Goal: Information Seeking & Learning: Learn about a topic

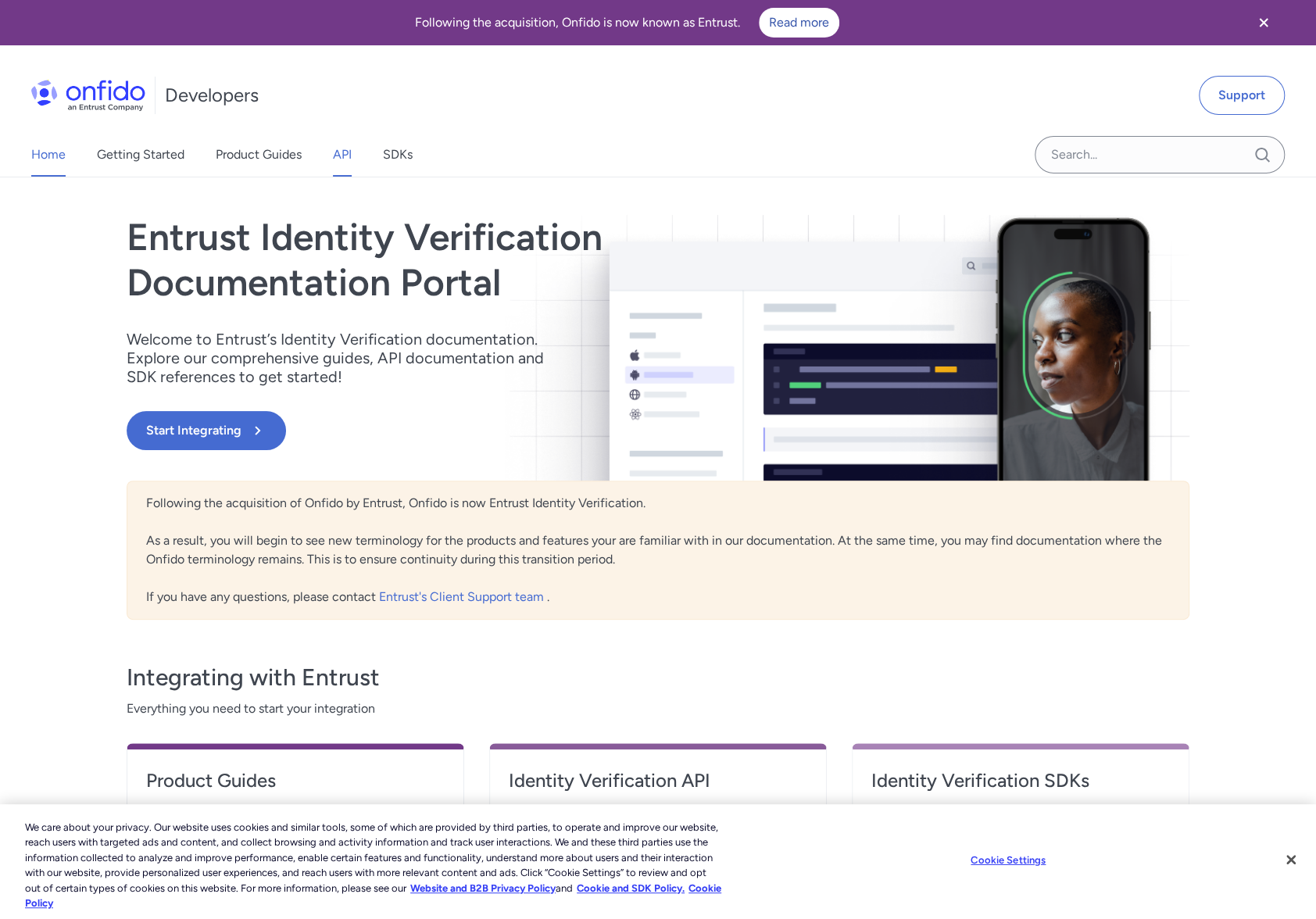
click at [351, 151] on link "API" at bounding box center [342, 154] width 19 height 44
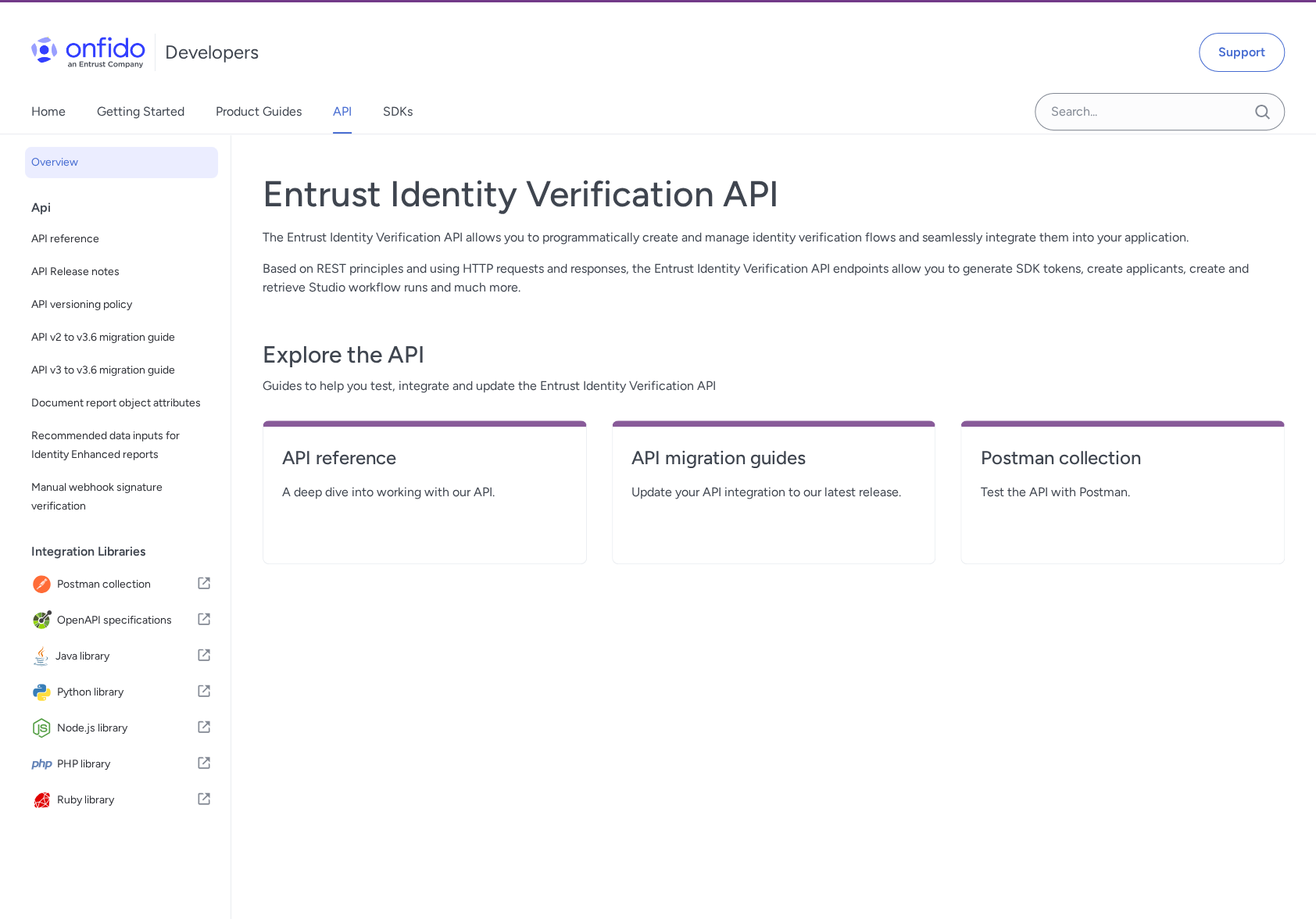
scroll to position [46, 0]
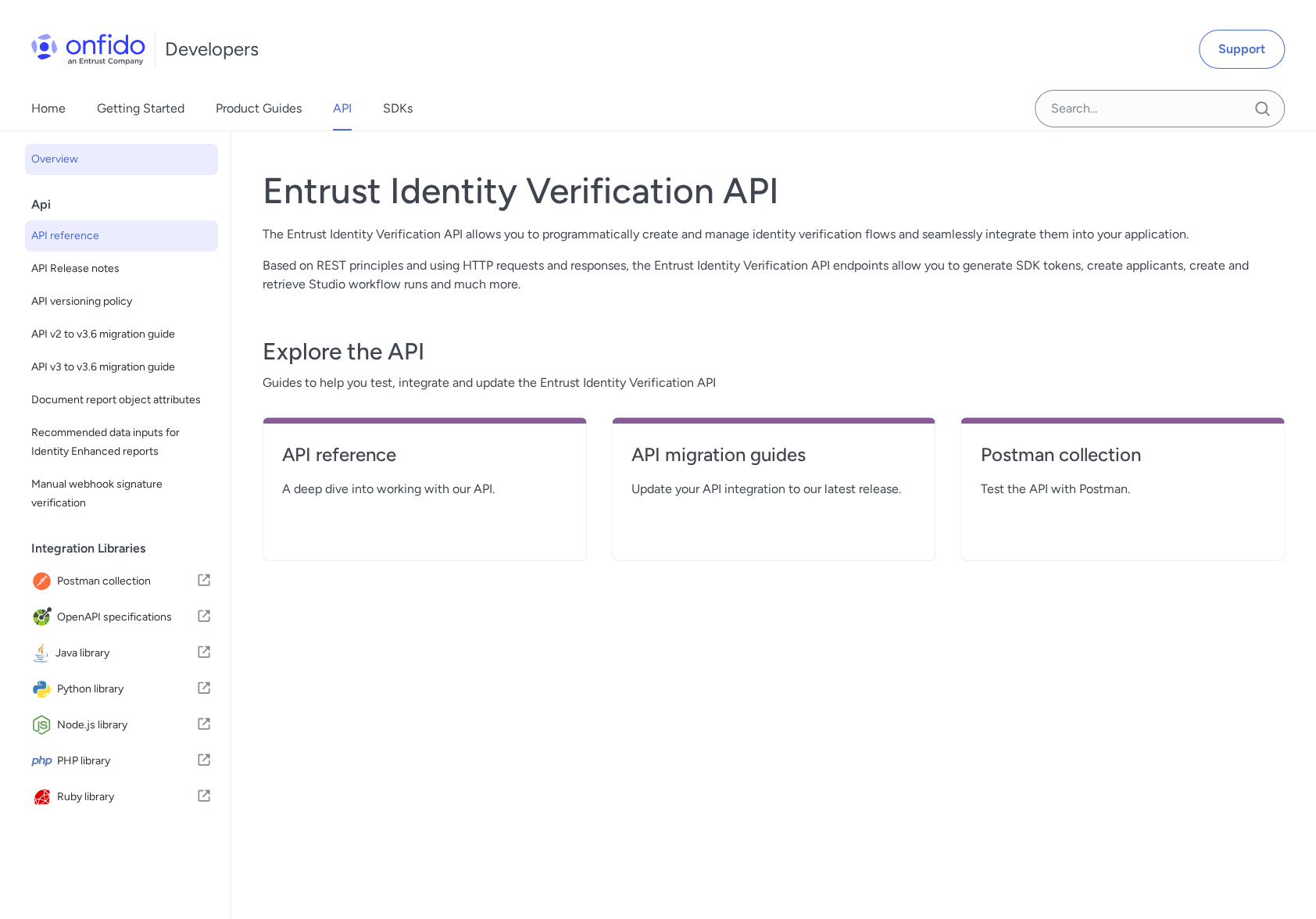
click at [132, 244] on span "API reference" at bounding box center [121, 236] width 181 height 19
select select "http"
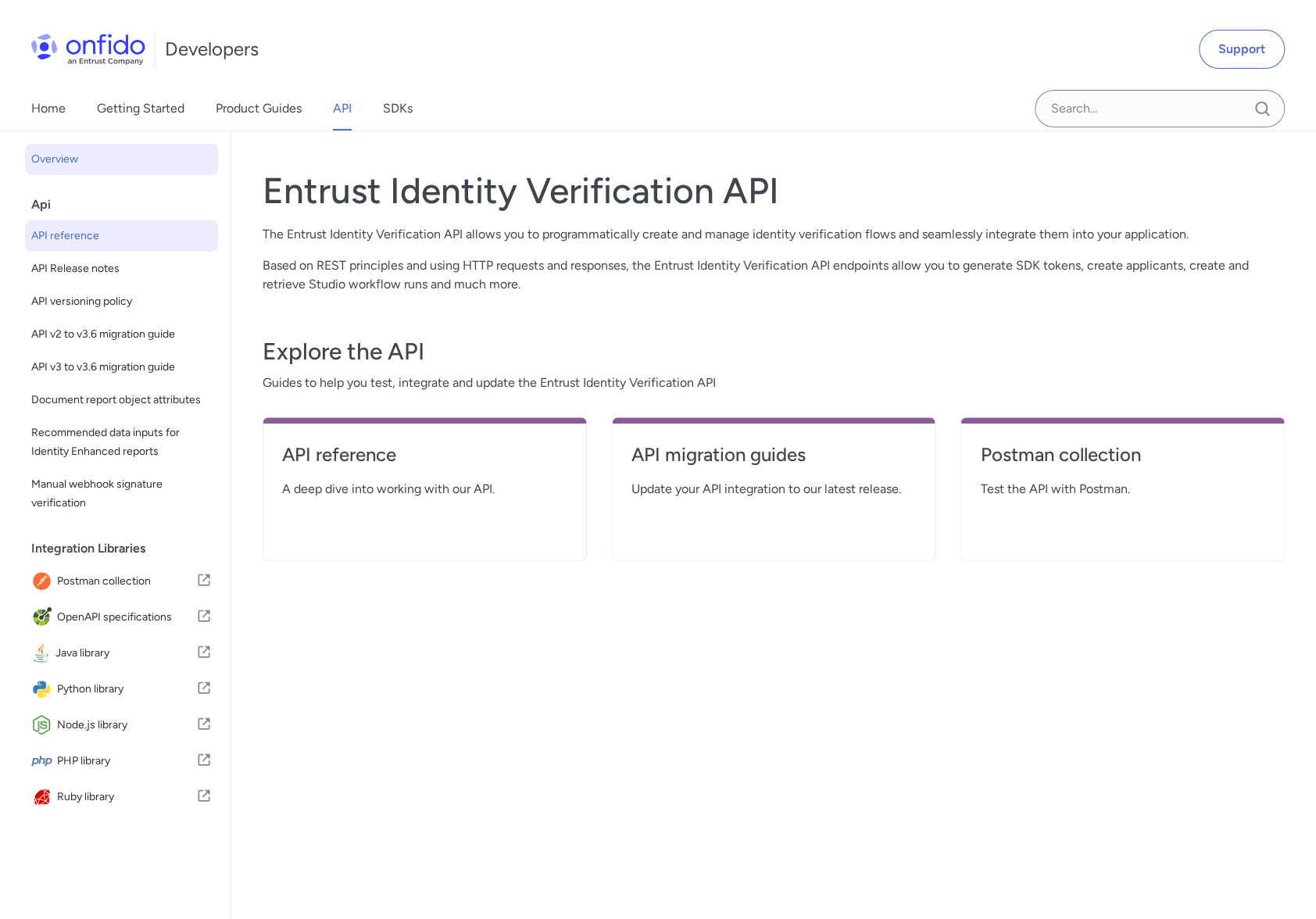
select select "http"
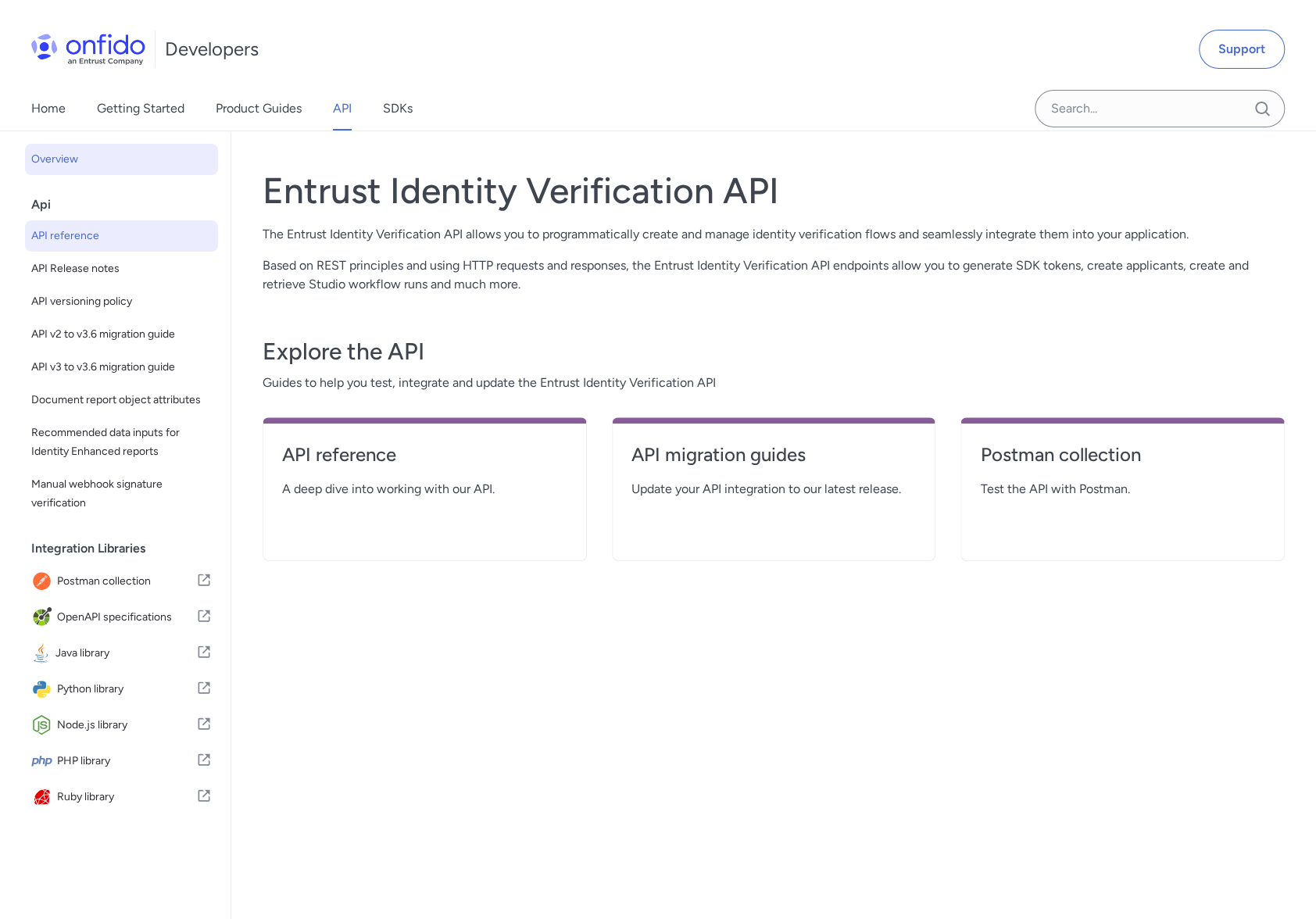
select select "http"
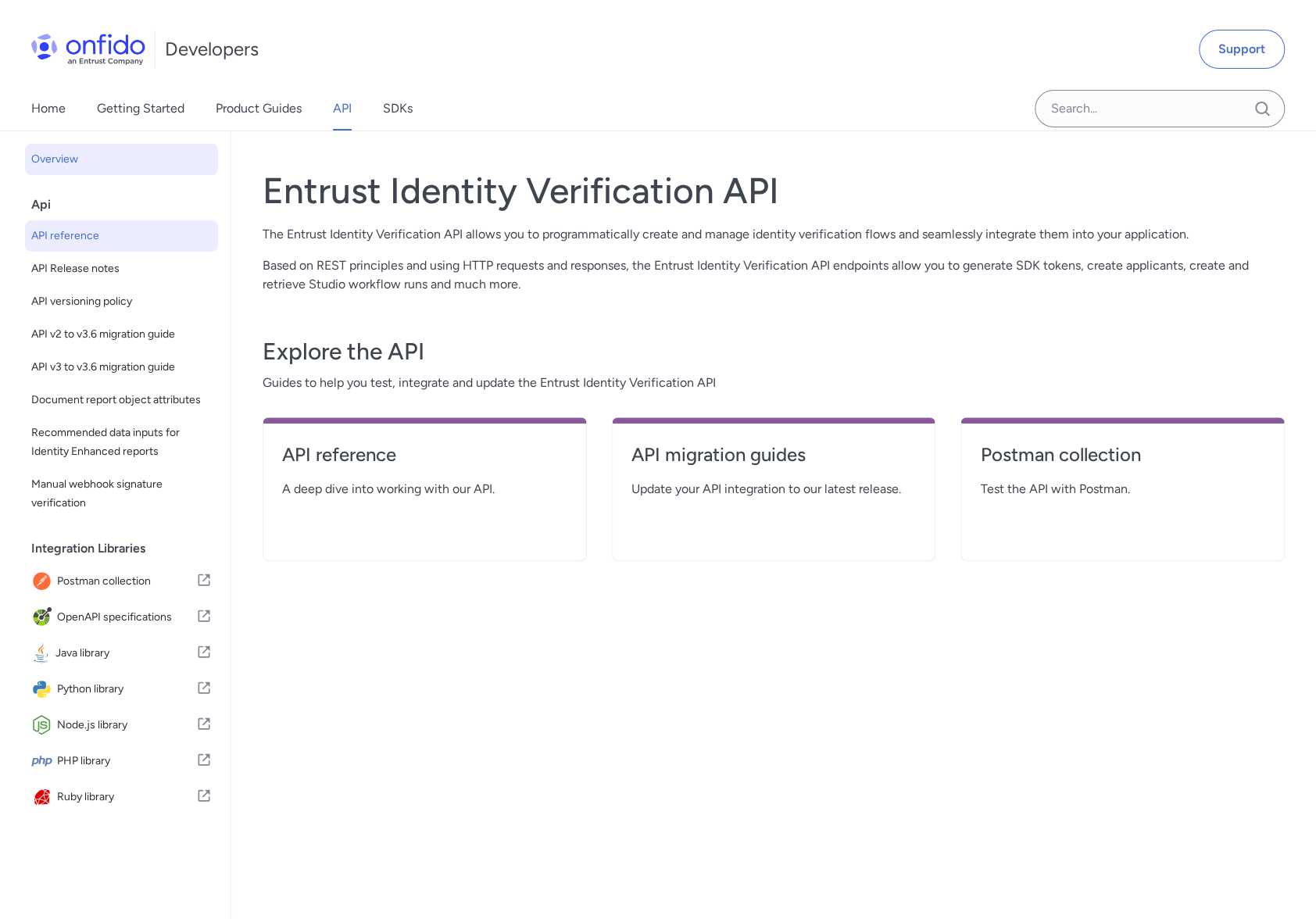
select select "http"
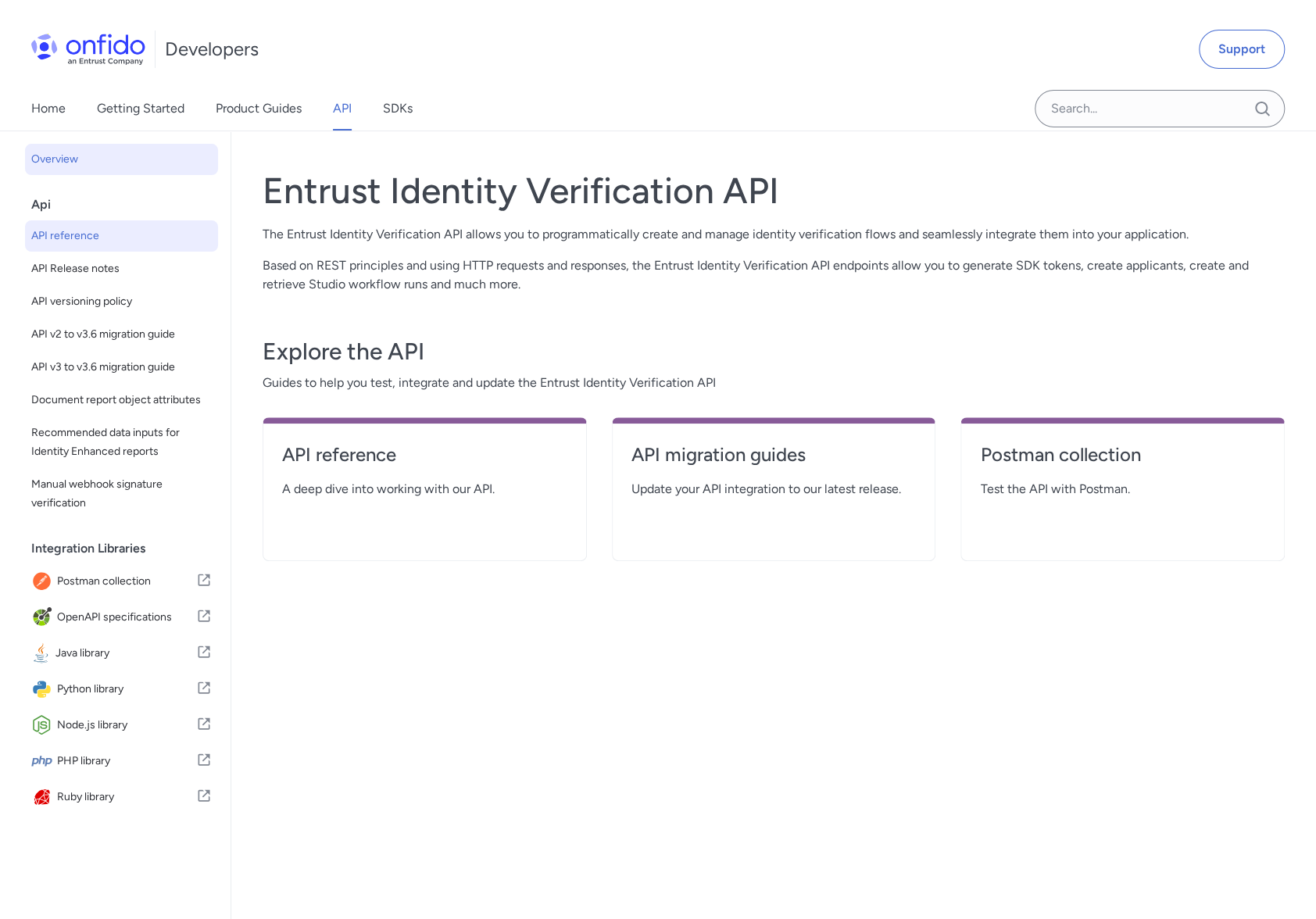
select select "http"
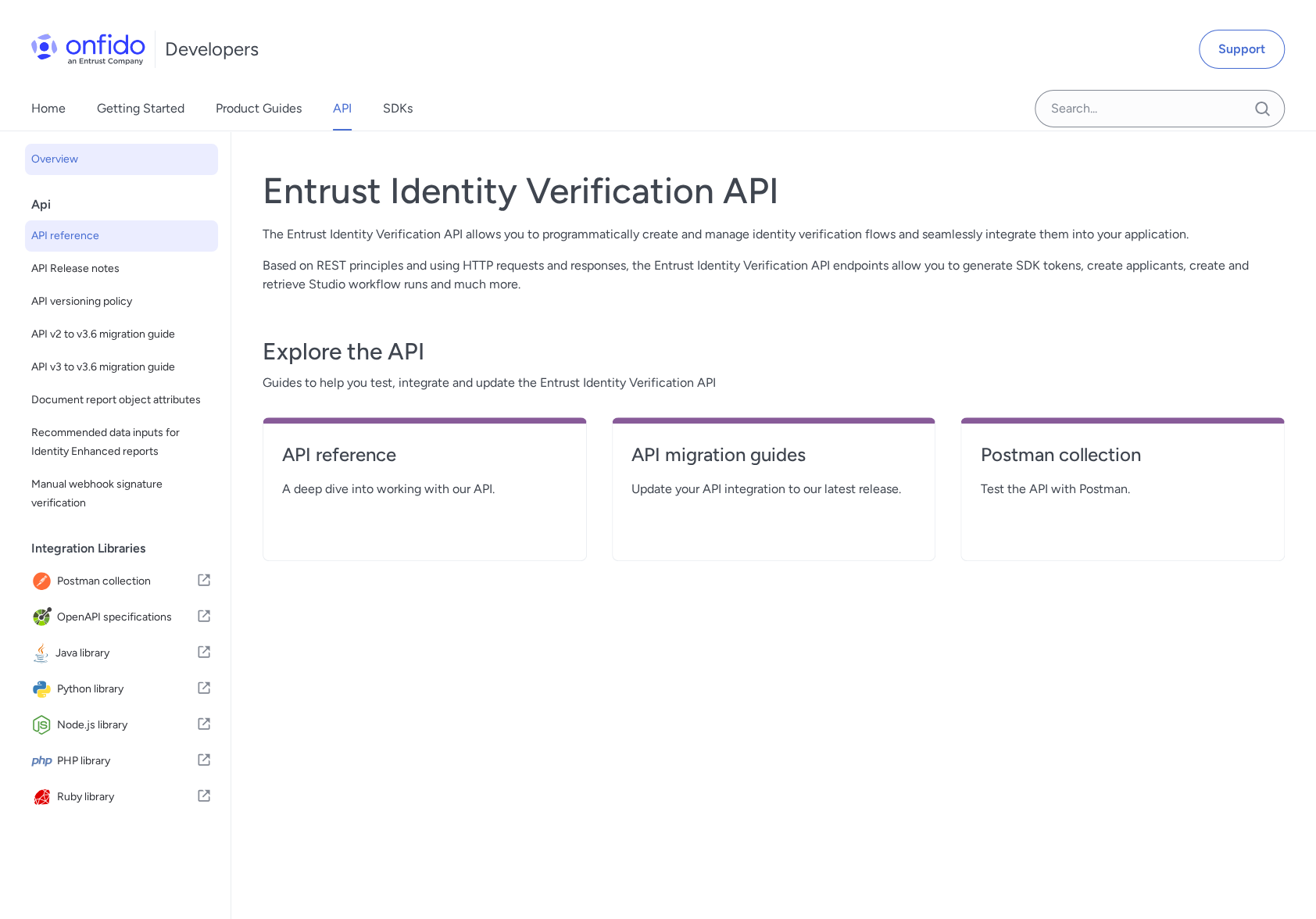
select select "http"
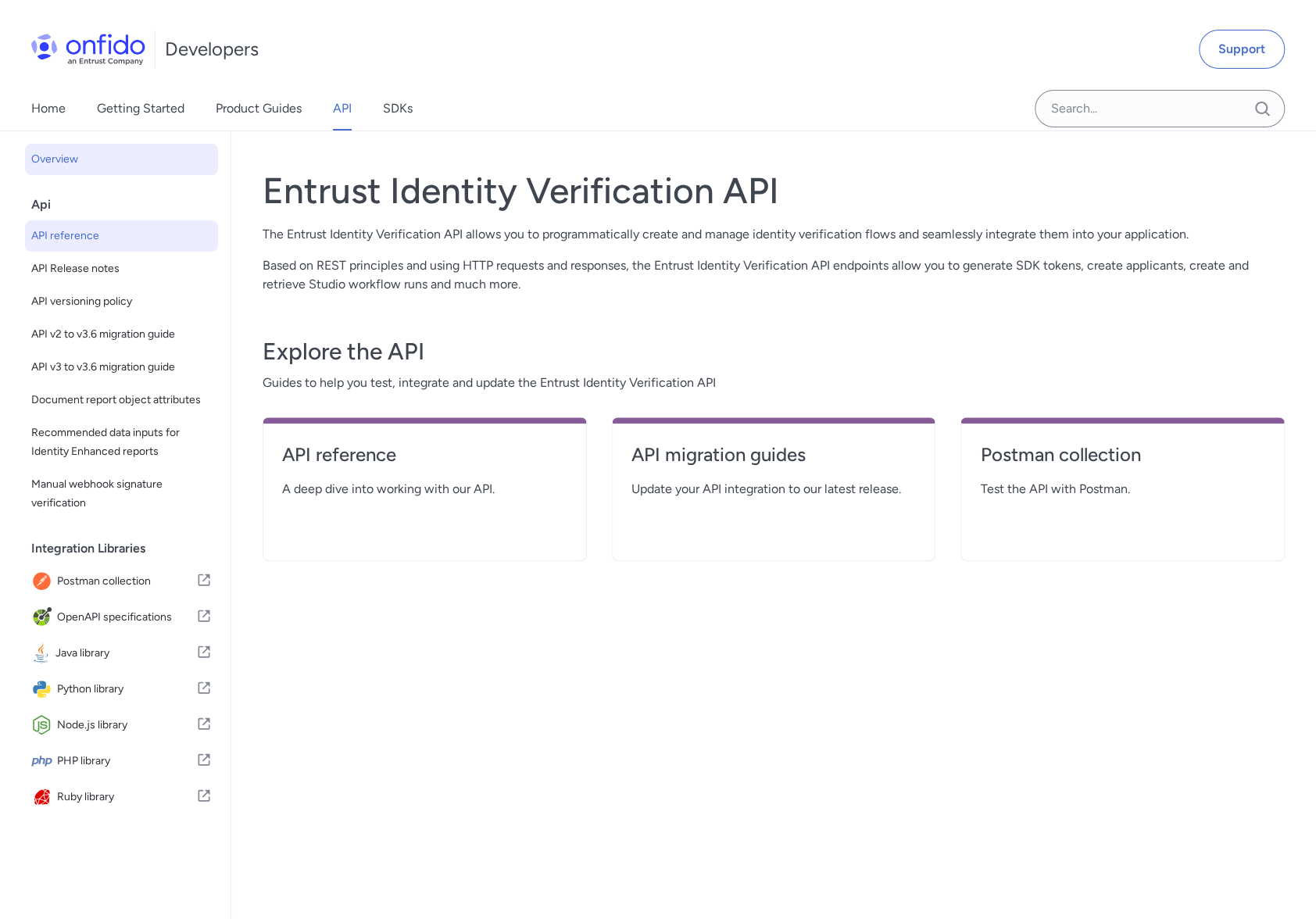
select select "http"
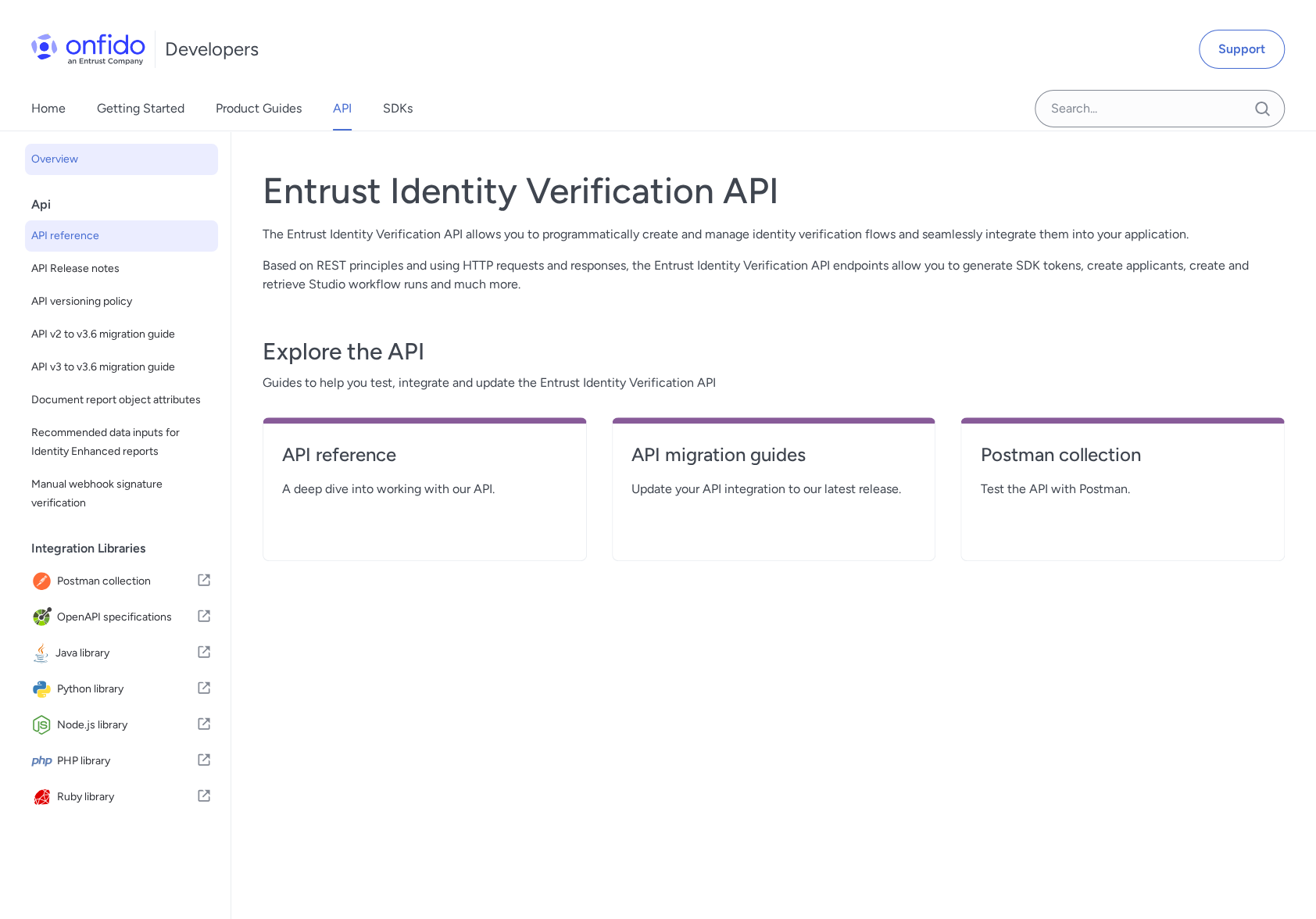
select select "http"
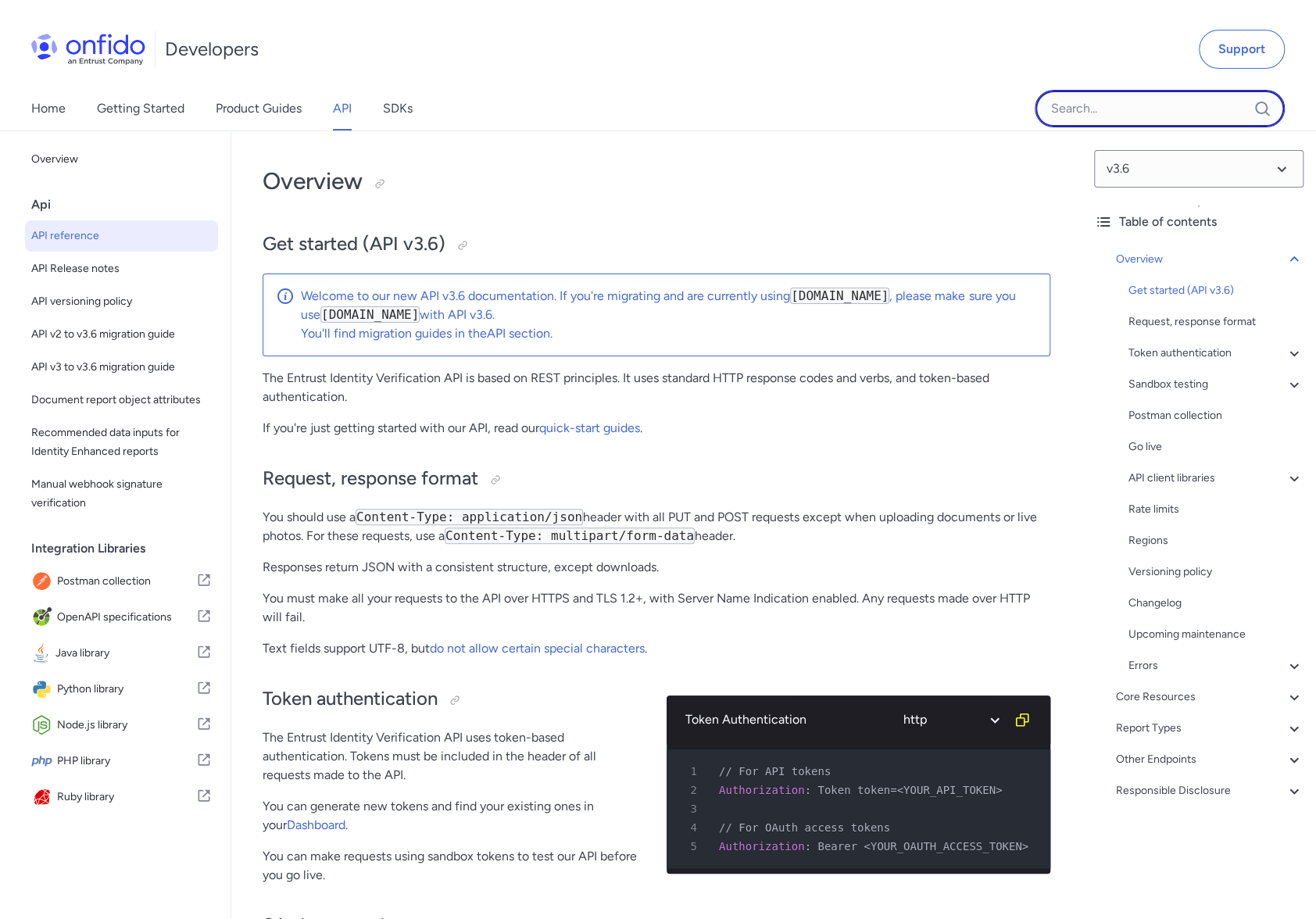
click at [1175, 113] on input "Onfido search input field" at bounding box center [1160, 108] width 250 height 37
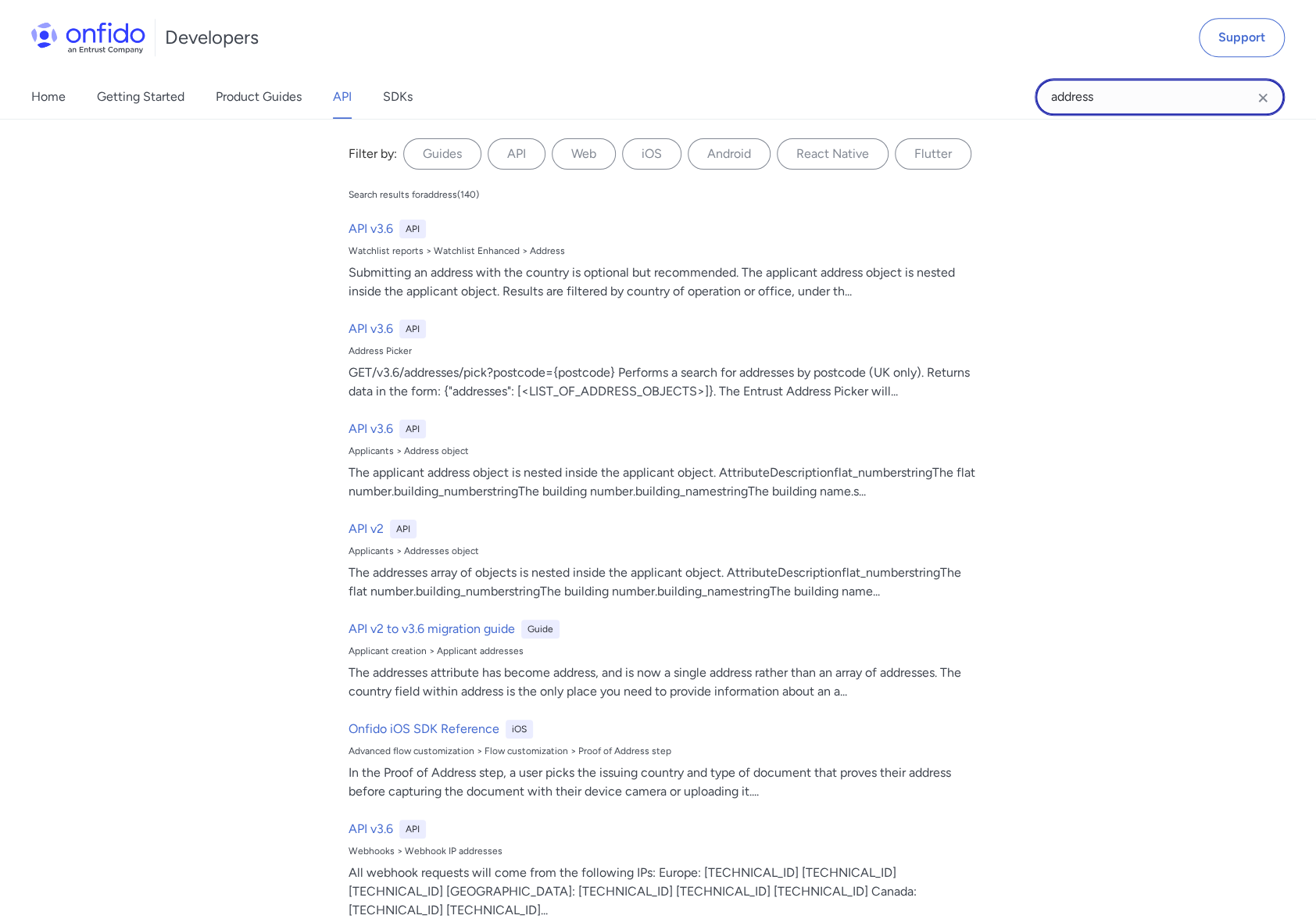
drag, startPoint x: 1146, startPoint y: 89, endPoint x: 967, endPoint y: 81, distance: 179.2
click at [967, 81] on div "Home Getting Started Product Guides API SDKs address address Filter by: Guides …" at bounding box center [658, 96] width 1316 height 44
type input "90"
